Goal: Information Seeking & Learning: Learn about a topic

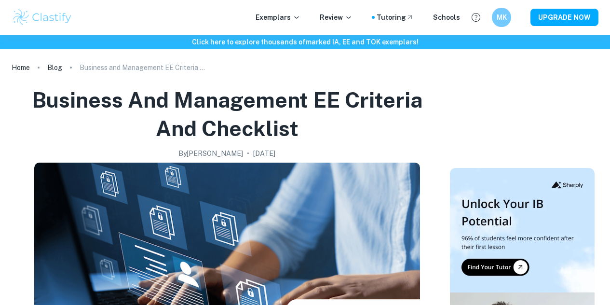
scroll to position [1206, 0]
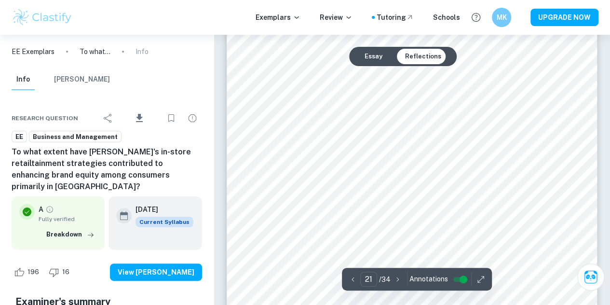
scroll to position [11053, 0]
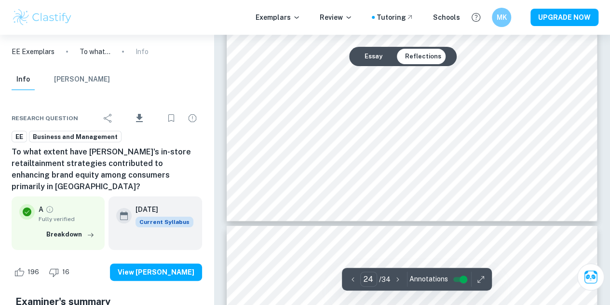
type input "25"
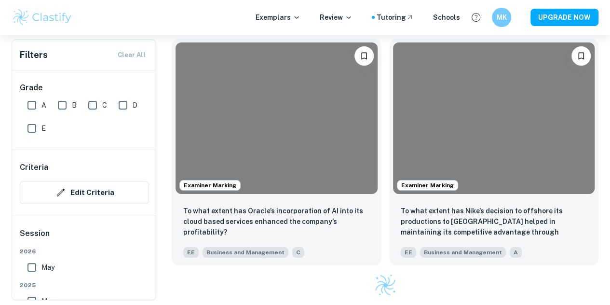
scroll to position [241, 0]
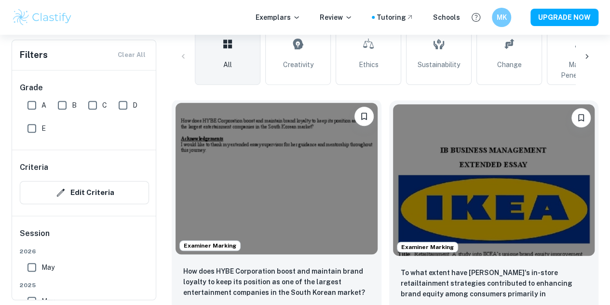
click at [245, 160] on img at bounding box center [277, 179] width 202 height 152
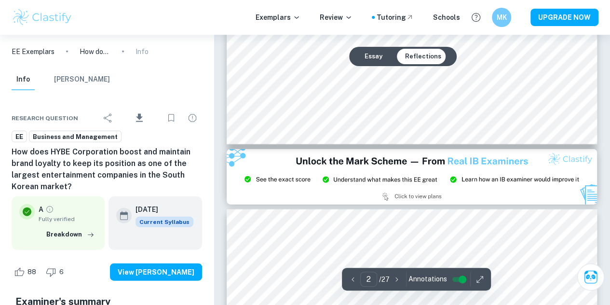
scroll to position [1206, 0]
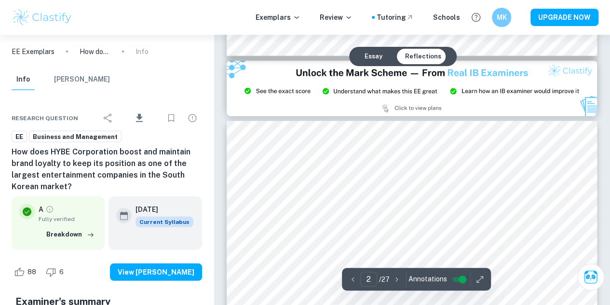
type input "3"
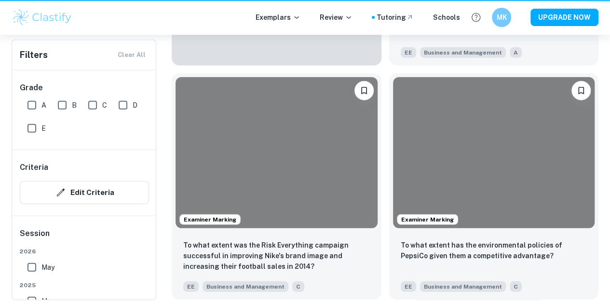
scroll to position [241, 0]
